Goal: Task Accomplishment & Management: Manage account settings

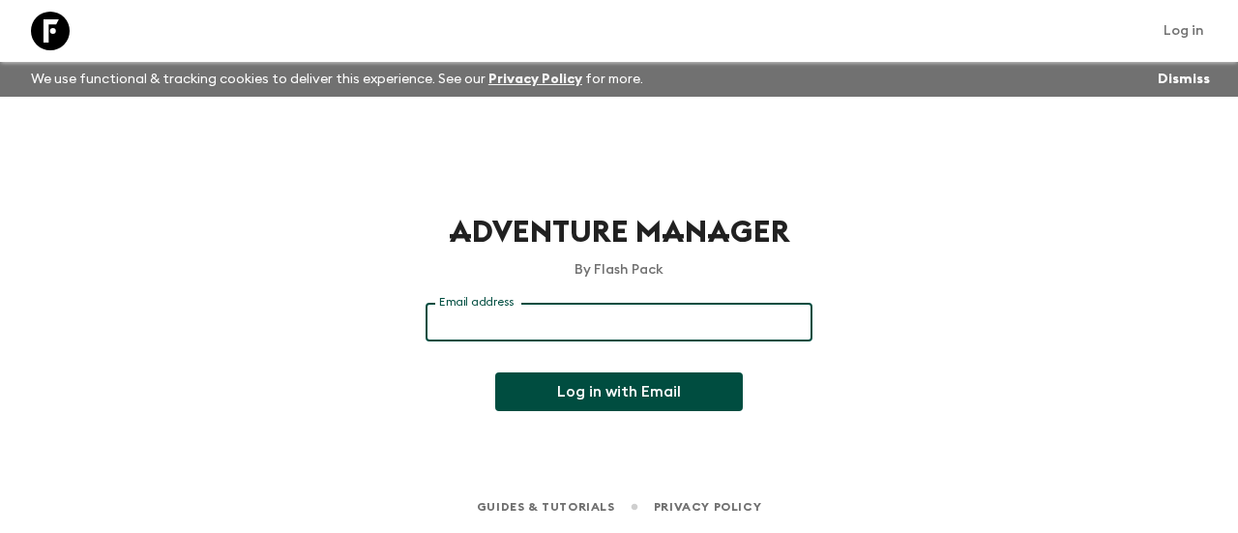
click at [525, 325] on input "Email address" at bounding box center [619, 322] width 387 height 39
paste input "[EMAIL_ADDRESS][DOMAIN_NAME]"
type input "[EMAIL_ADDRESS][DOMAIN_NAME]"
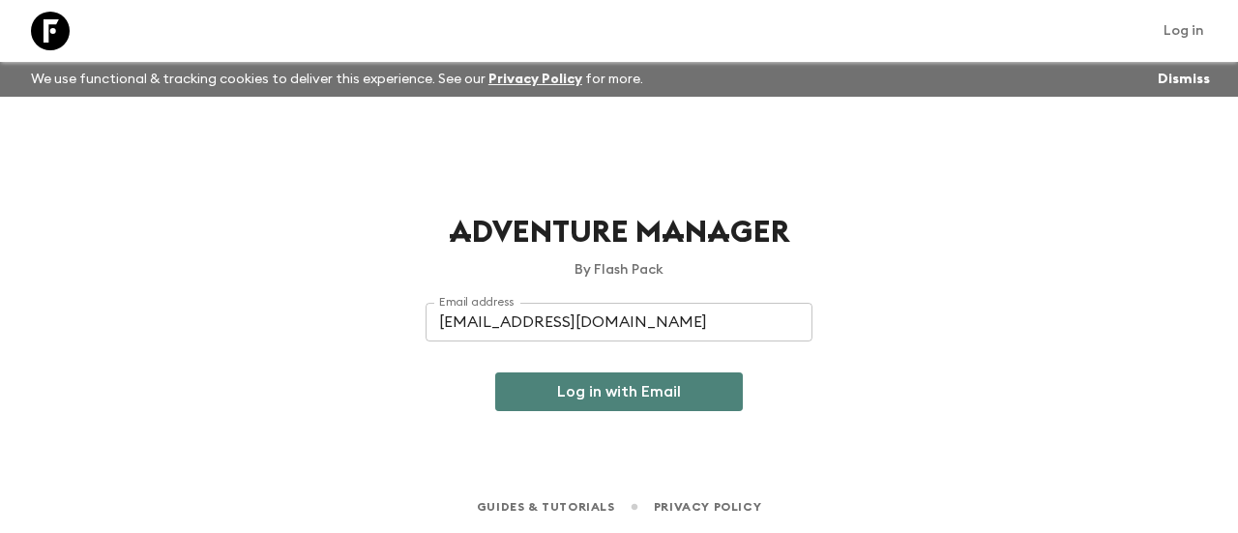
click at [681, 391] on button "Log in with Email" at bounding box center [619, 391] width 248 height 39
